Goal: Task Accomplishment & Management: Use online tool/utility

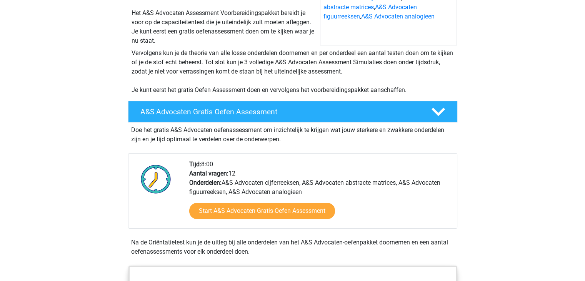
scroll to position [176, 0]
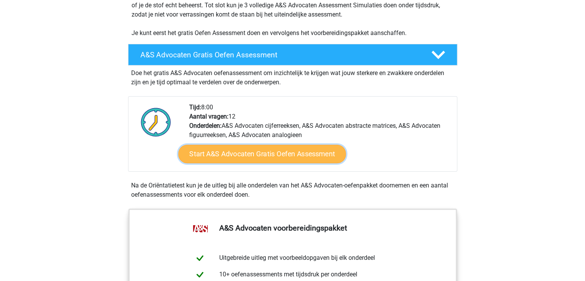
click at [238, 156] on link "Start A&S Advocaten Gratis Oefen Assessment" at bounding box center [262, 154] width 168 height 18
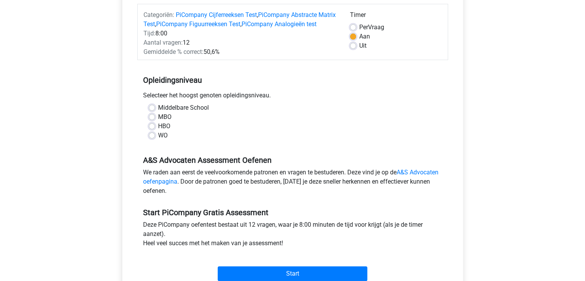
scroll to position [95, 0]
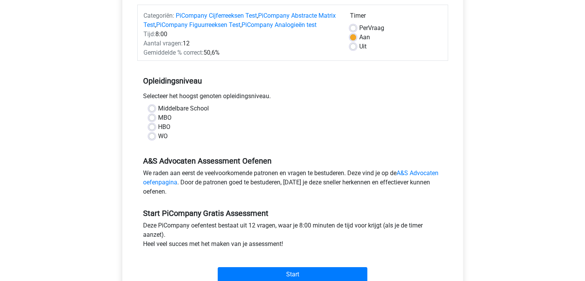
click at [158, 141] on label "WO" at bounding box center [163, 136] width 10 height 9
click at [154, 139] on input "WO" at bounding box center [152, 136] width 6 height 8
radio input "true"
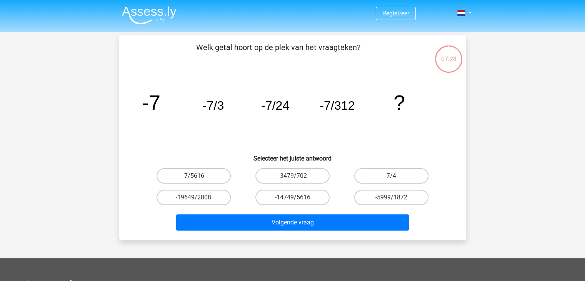
click at [212, 175] on label "-7/5616" at bounding box center [194, 175] width 74 height 15
click at [199, 176] on input "-7/5616" at bounding box center [196, 178] width 5 height 5
radio input "true"
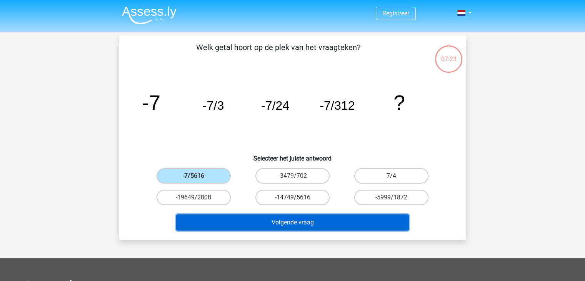
click at [291, 215] on button "Volgende vraag" at bounding box center [292, 222] width 233 height 16
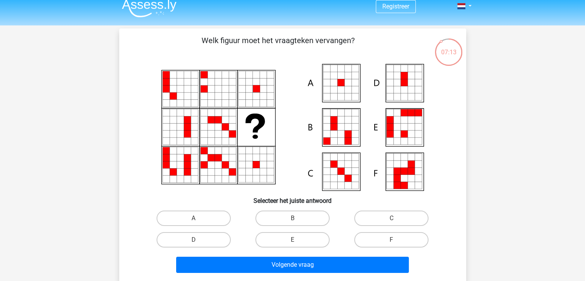
scroll to position [6, 0]
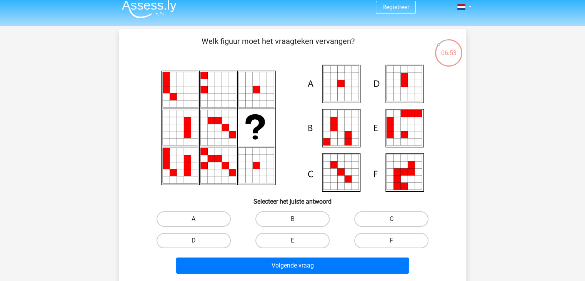
click at [190, 215] on label "A" at bounding box center [194, 218] width 74 height 15
click at [194, 219] on input "A" at bounding box center [196, 221] width 5 height 5
radio input "true"
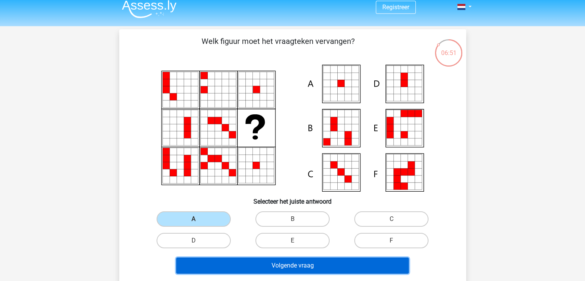
click at [277, 258] on button "Volgende vraag" at bounding box center [292, 265] width 233 height 16
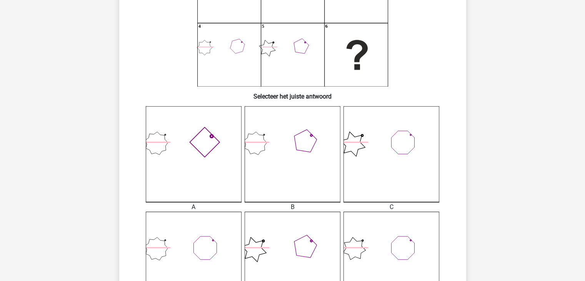
scroll to position [111, 0]
click at [271, 194] on icon at bounding box center [293, 155] width 96 height 96
click at [279, 157] on icon at bounding box center [293, 155] width 96 height 96
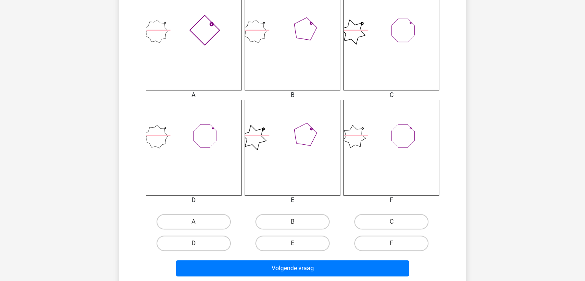
scroll to position [243, 0]
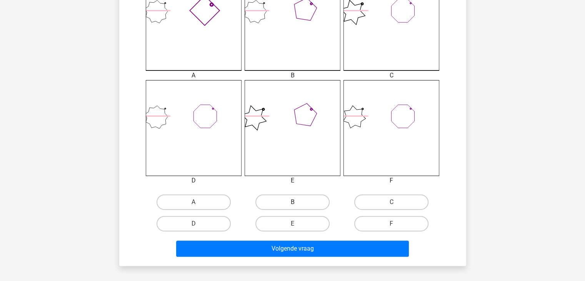
click at [278, 200] on label "B" at bounding box center [293, 201] width 74 height 15
click at [292, 202] on input "B" at bounding box center [294, 204] width 5 height 5
radio input "true"
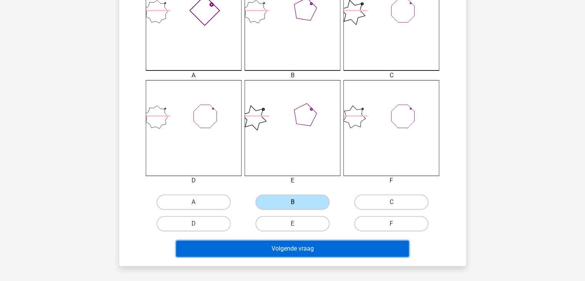
click at [277, 248] on button "Volgende vraag" at bounding box center [292, 249] width 233 height 16
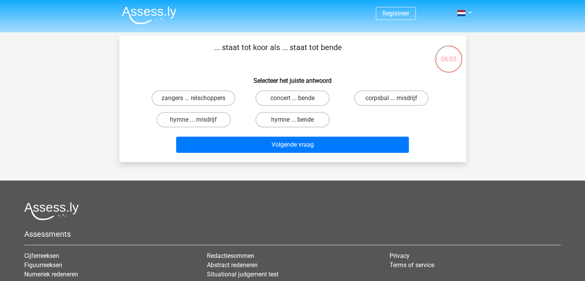
scroll to position [0, 0]
click at [260, 109] on div "hymne ... bende" at bounding box center [292, 120] width 99 height 22
click at [269, 119] on label "hymne ... bende" at bounding box center [293, 119] width 74 height 15
click at [292, 120] on input "hymne ... bende" at bounding box center [294, 122] width 5 height 5
radio input "true"
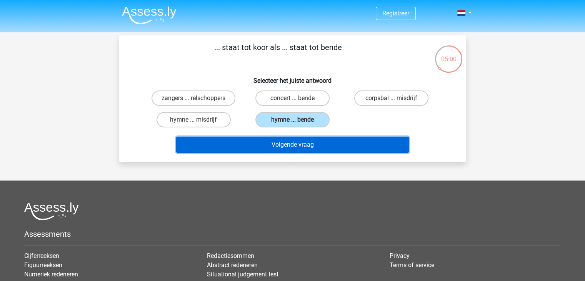
click at [277, 149] on button "Volgende vraag" at bounding box center [292, 145] width 233 height 16
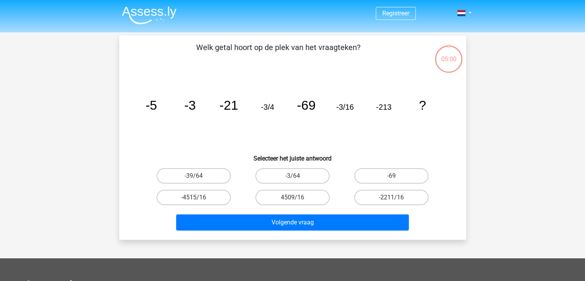
scroll to position [35, 0]
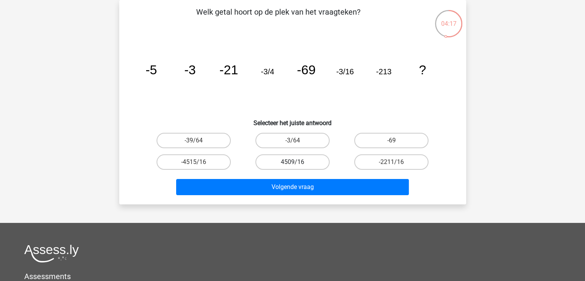
click at [289, 161] on label "4509/16" at bounding box center [293, 161] width 74 height 15
click at [292, 162] on input "4509/16" at bounding box center [294, 164] width 5 height 5
radio input "true"
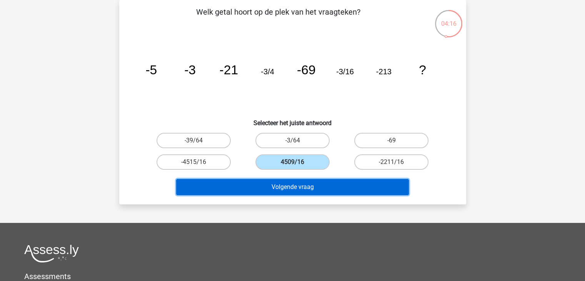
click at [296, 186] on button "Volgende vraag" at bounding box center [292, 187] width 233 height 16
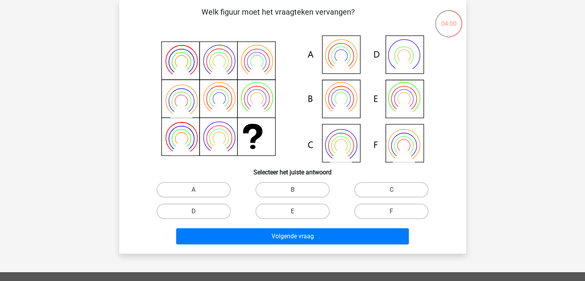
drag, startPoint x: 185, startPoint y: 70, endPoint x: 248, endPoint y: 77, distance: 63.9
click at [248, 77] on icon at bounding box center [293, 98] width 310 height 127
click at [339, 83] on icon at bounding box center [293, 98] width 310 height 127
click at [332, 100] on icon at bounding box center [293, 98] width 310 height 127
click at [294, 188] on label "B" at bounding box center [293, 189] width 74 height 15
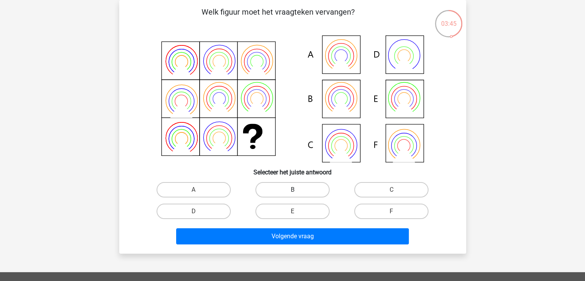
click at [294, 190] on input "B" at bounding box center [294, 192] width 5 height 5
radio input "true"
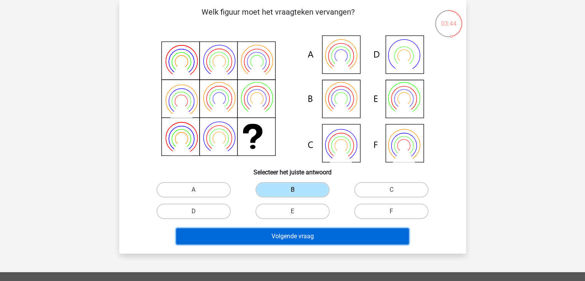
click at [298, 228] on button "Volgende vraag" at bounding box center [292, 236] width 233 height 16
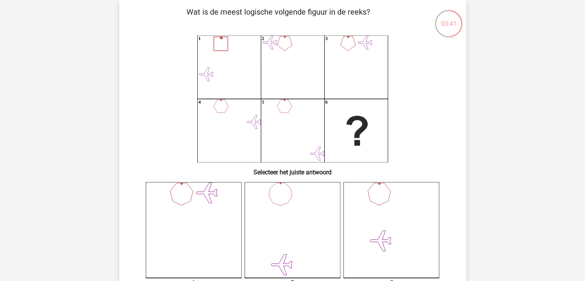
click at [279, 210] on icon at bounding box center [293, 230] width 96 height 96
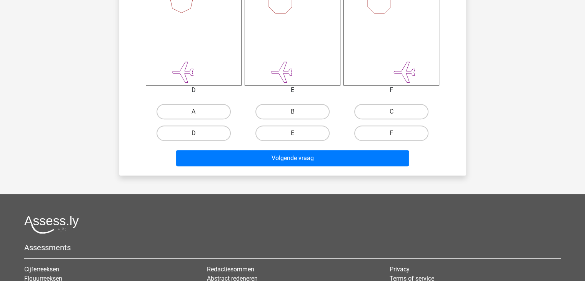
scroll to position [344, 0]
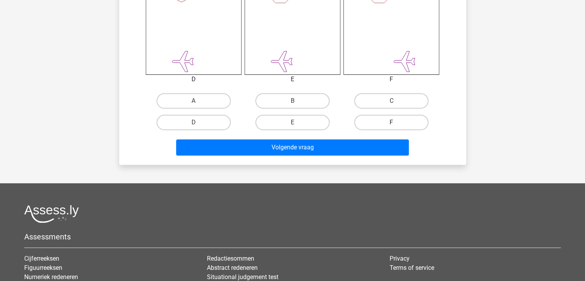
click at [362, 119] on label "F" at bounding box center [391, 122] width 74 height 15
click at [392, 122] on input "F" at bounding box center [394, 124] width 5 height 5
radio input "true"
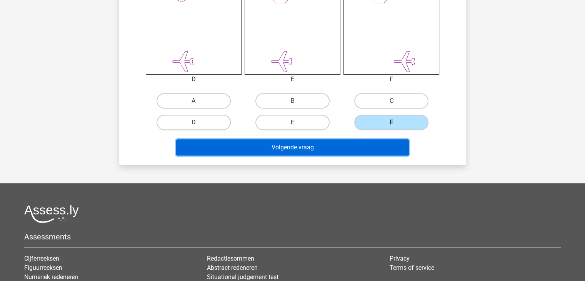
click at [354, 151] on button "Volgende vraag" at bounding box center [292, 147] width 233 height 16
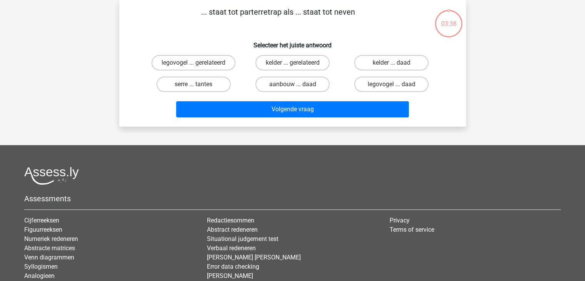
scroll to position [0, 0]
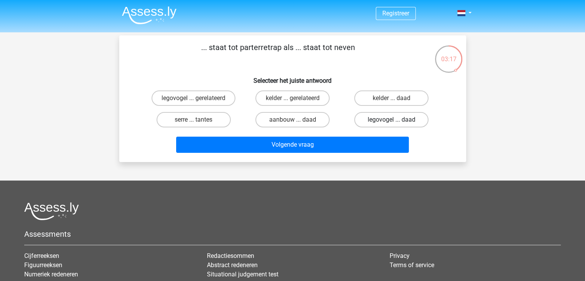
click at [388, 120] on label "legovogel ... daad" at bounding box center [391, 119] width 74 height 15
click at [392, 120] on input "legovogel ... daad" at bounding box center [394, 122] width 5 height 5
radio input "true"
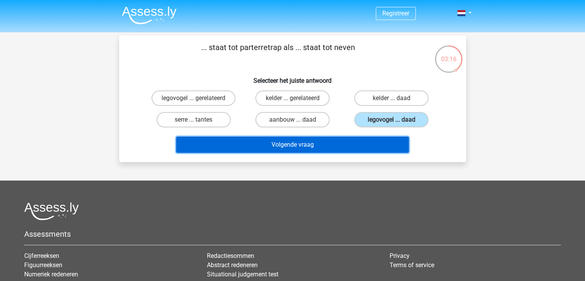
click at [362, 141] on button "Volgende vraag" at bounding box center [292, 145] width 233 height 16
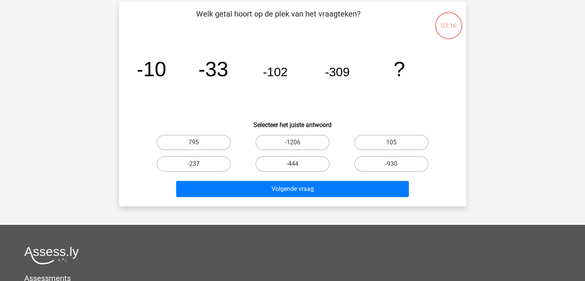
scroll to position [35, 0]
